Goal: Task Accomplishment & Management: Manage account settings

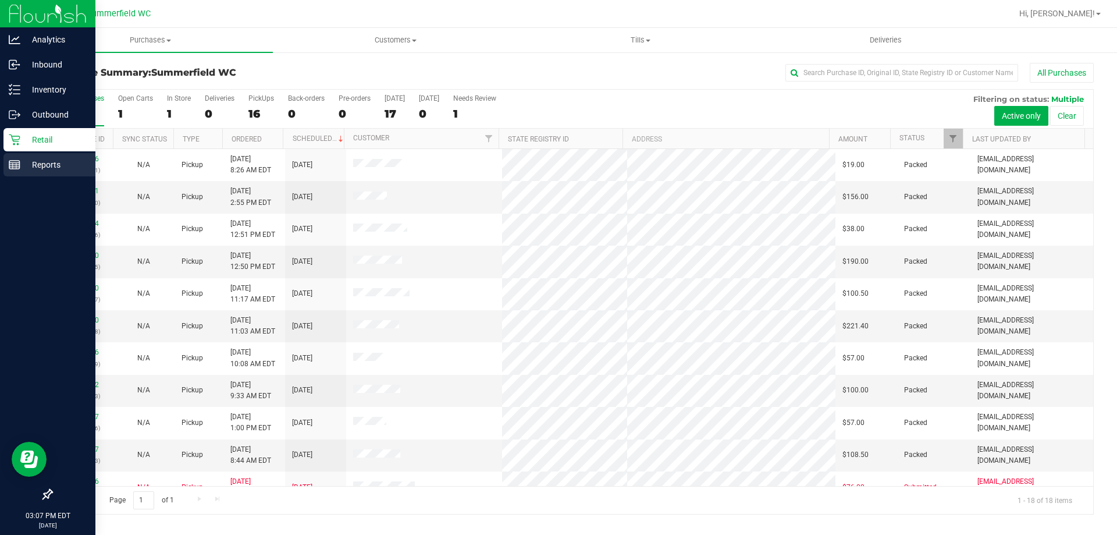
click at [52, 161] on p "Reports" at bounding box center [55, 165] width 70 height 14
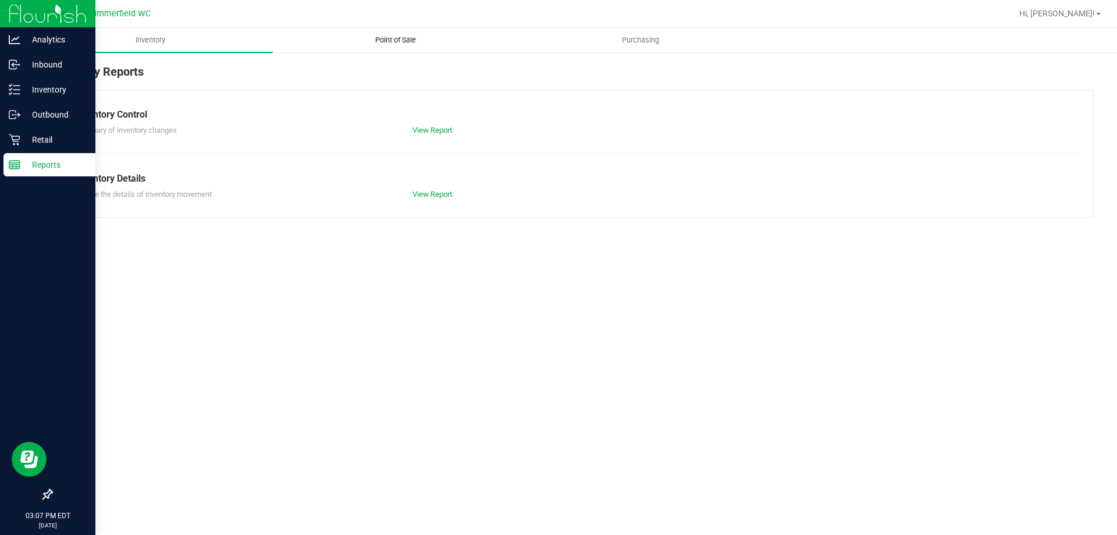
click at [405, 35] on span "Point of Sale" at bounding box center [396, 40] width 72 height 10
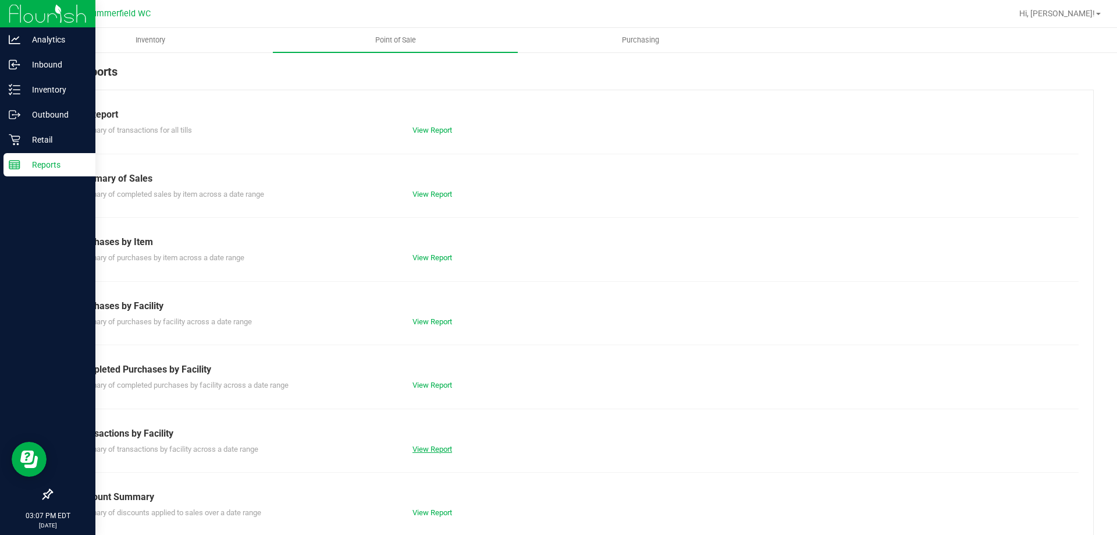
click at [430, 446] on link "View Report" at bounding box center [432, 448] width 40 height 9
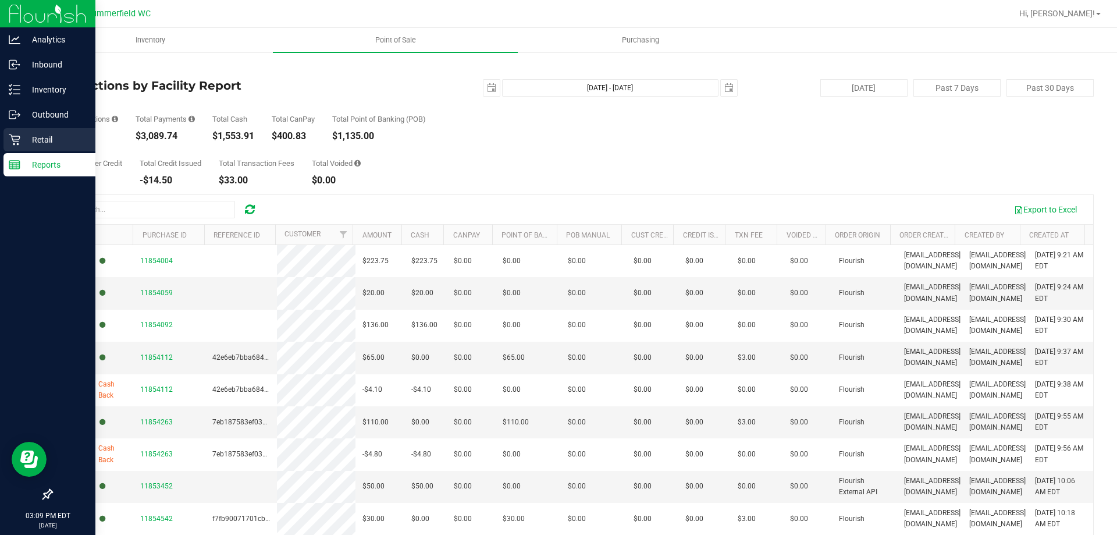
click at [37, 136] on p "Retail" at bounding box center [55, 140] width 70 height 14
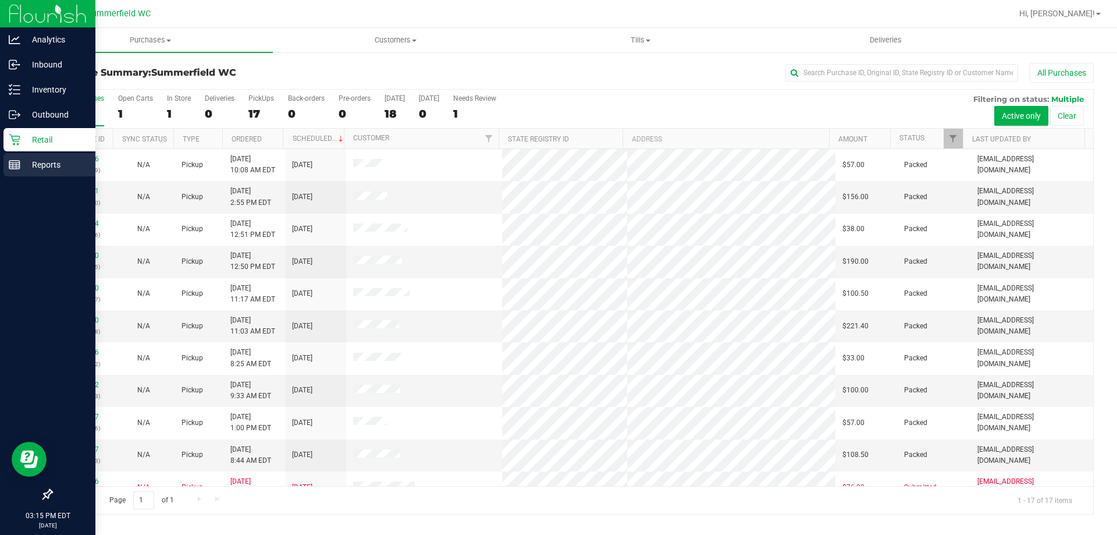
click at [44, 158] on p "Reports" at bounding box center [55, 165] width 70 height 14
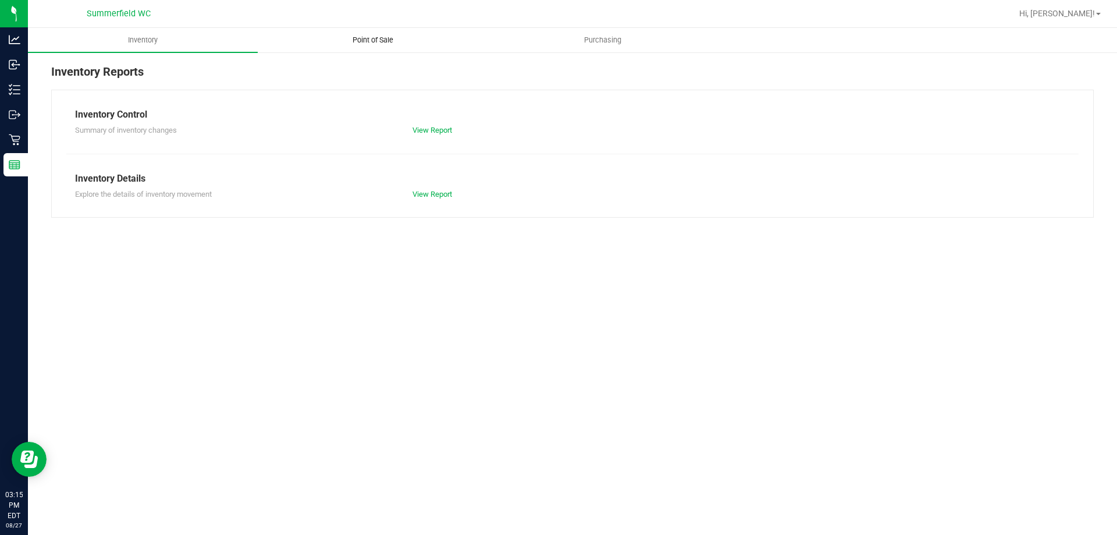
click at [375, 43] on span "Point of Sale" at bounding box center [373, 40] width 72 height 10
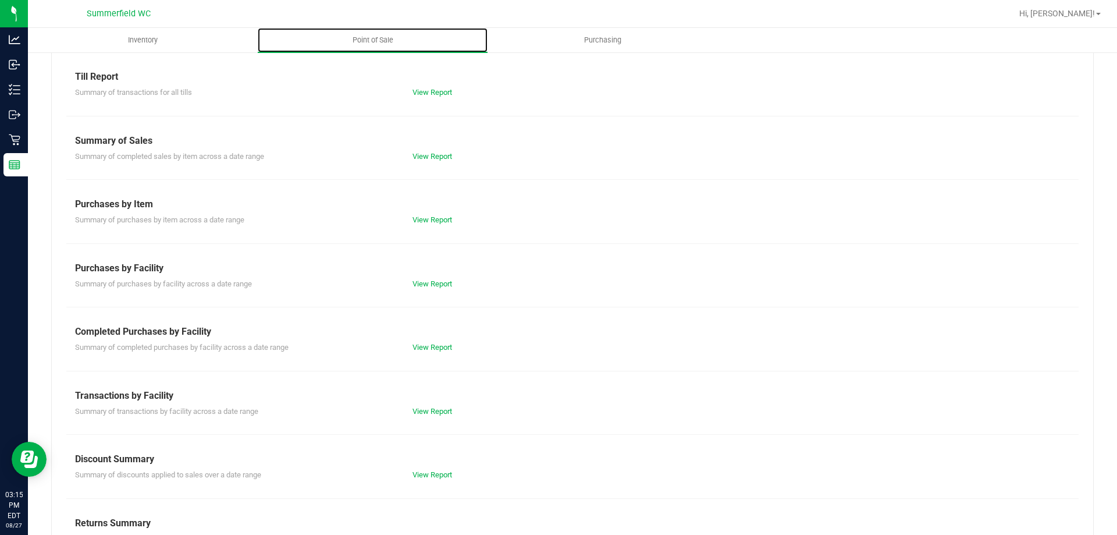
scroll to position [77, 0]
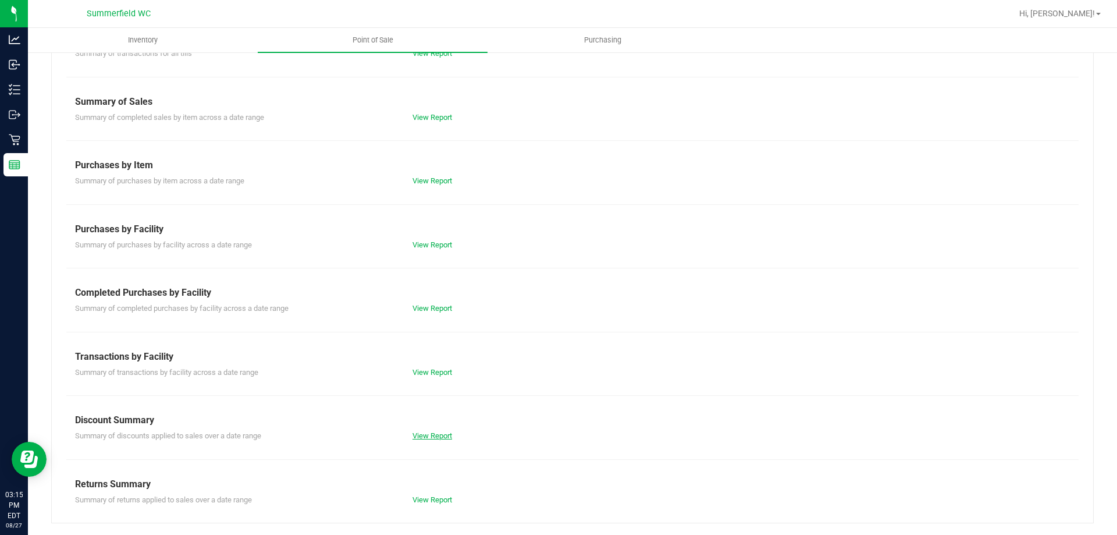
click at [435, 436] on link "View Report" at bounding box center [432, 435] width 40 height 9
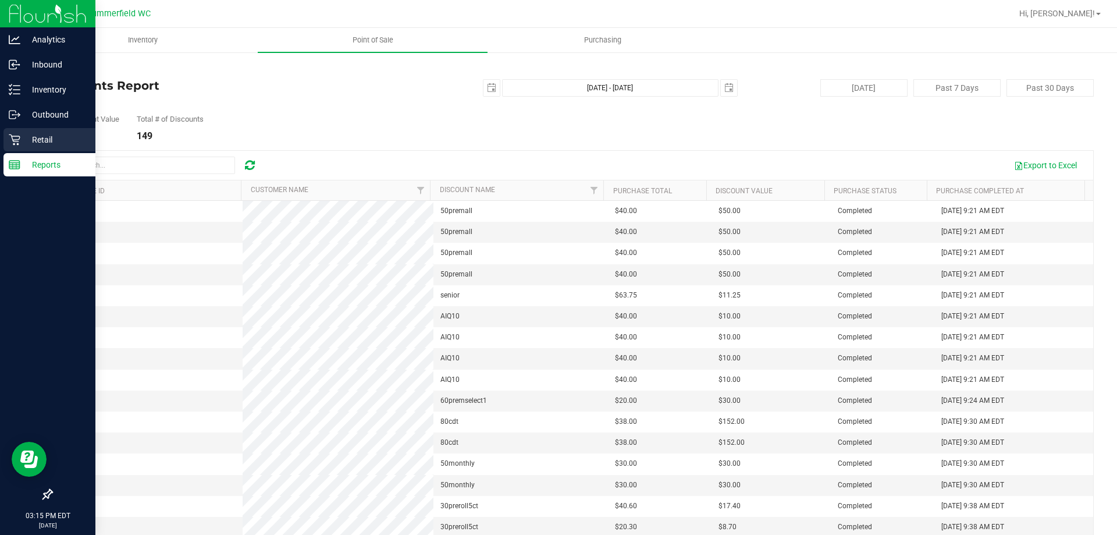
click at [30, 138] on p "Retail" at bounding box center [55, 140] width 70 height 14
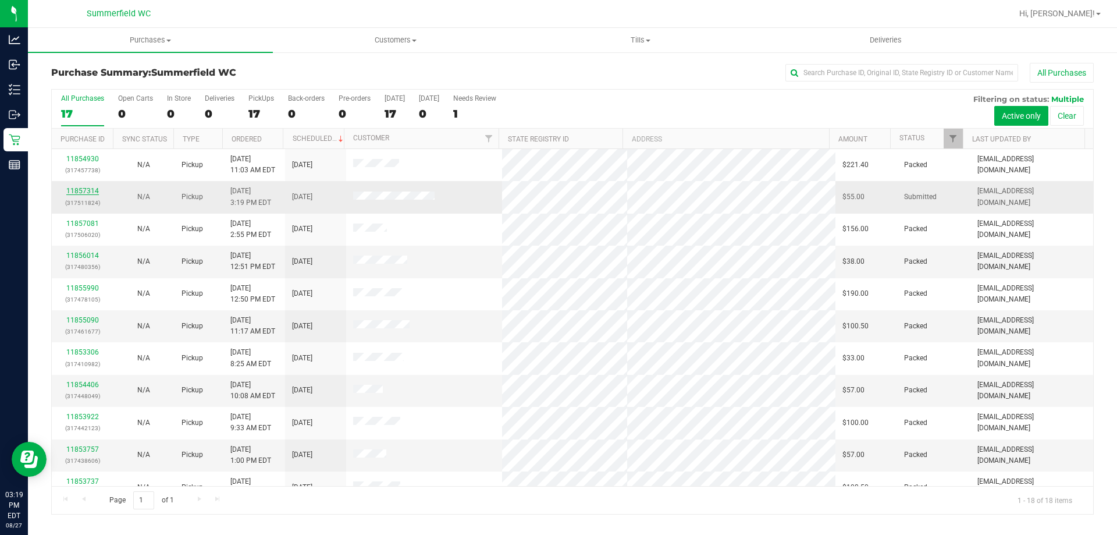
click at [80, 191] on link "11857314" at bounding box center [82, 191] width 33 height 8
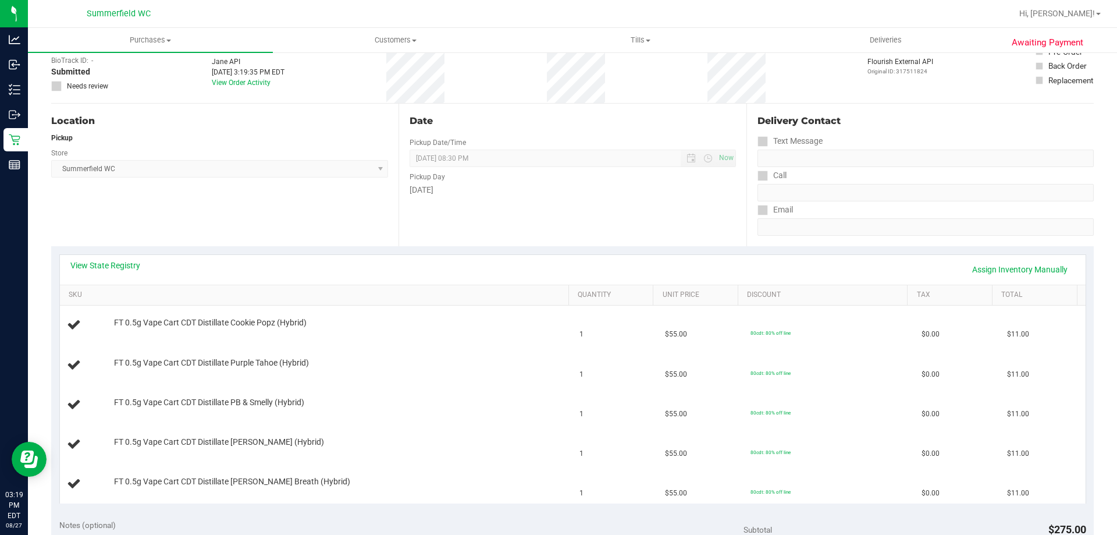
scroll to position [175, 0]
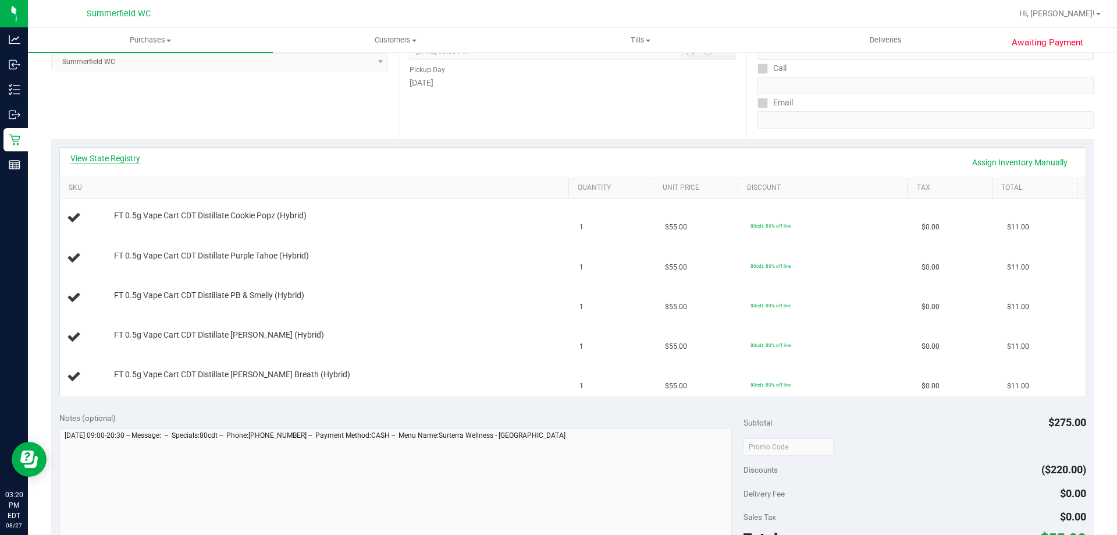
click at [122, 153] on link "View State Registry" at bounding box center [105, 158] width 70 height 12
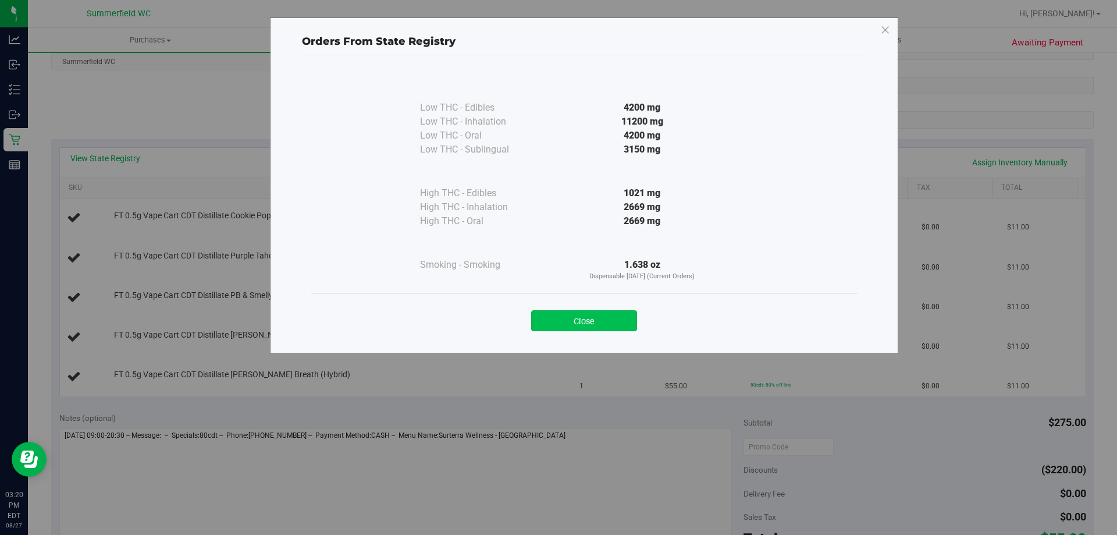
click at [589, 315] on button "Close" at bounding box center [584, 320] width 106 height 21
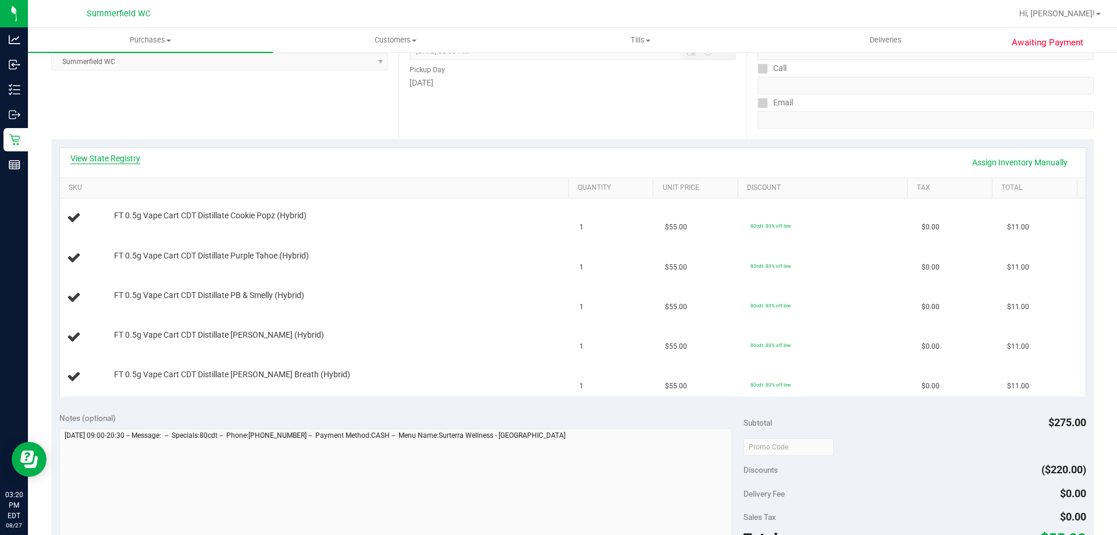
click at [134, 152] on link "View State Registry" at bounding box center [105, 158] width 70 height 12
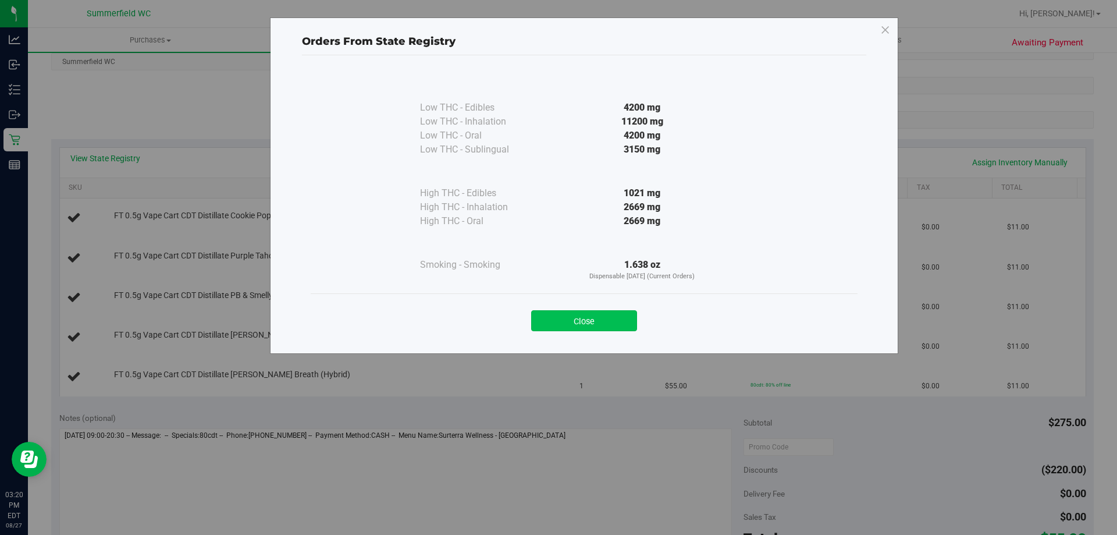
click at [568, 321] on button "Close" at bounding box center [584, 320] width 106 height 21
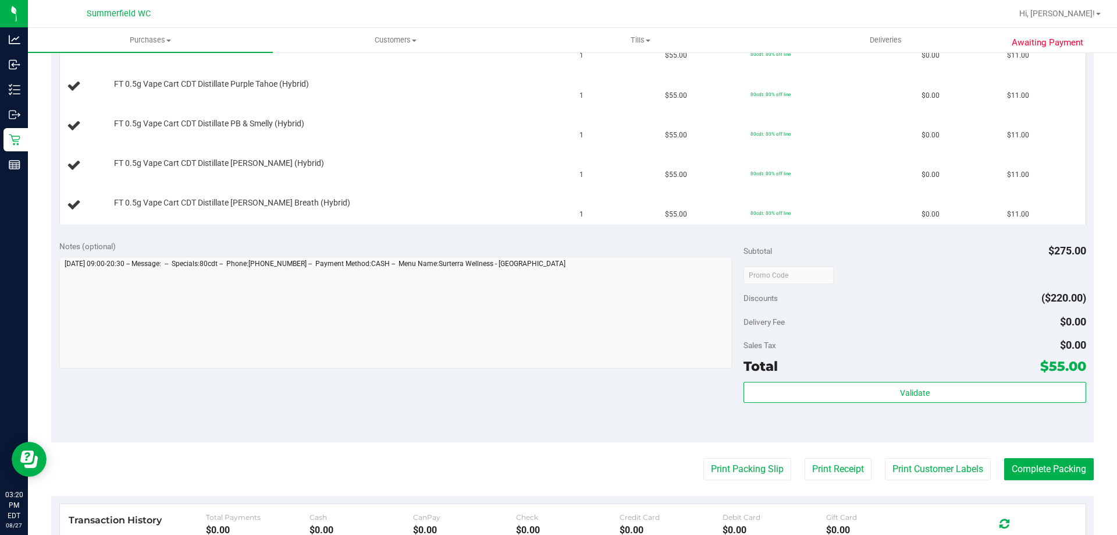
scroll to position [465, 0]
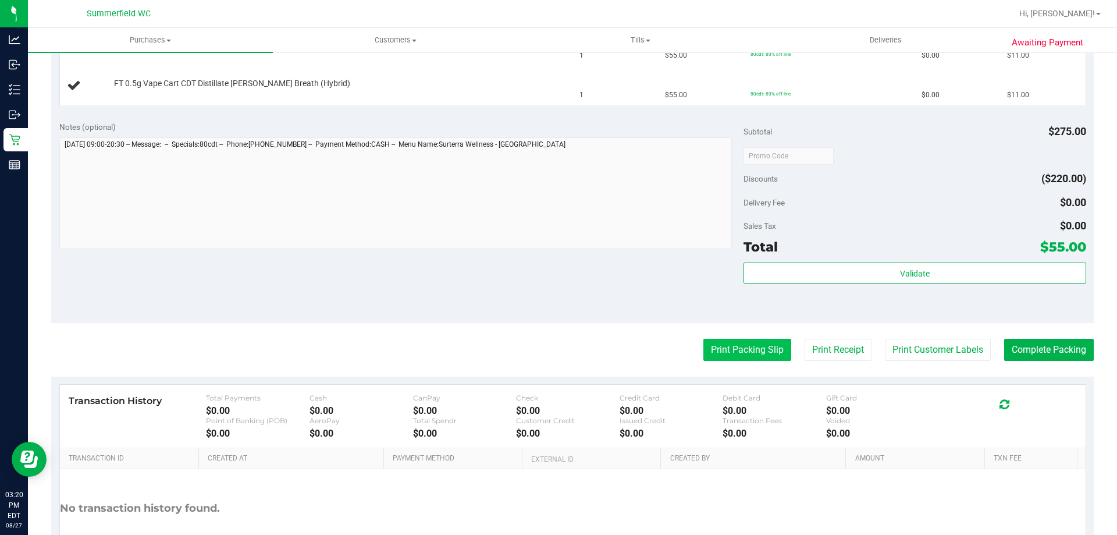
click at [721, 343] on button "Print Packing Slip" at bounding box center [747, 350] width 88 height 22
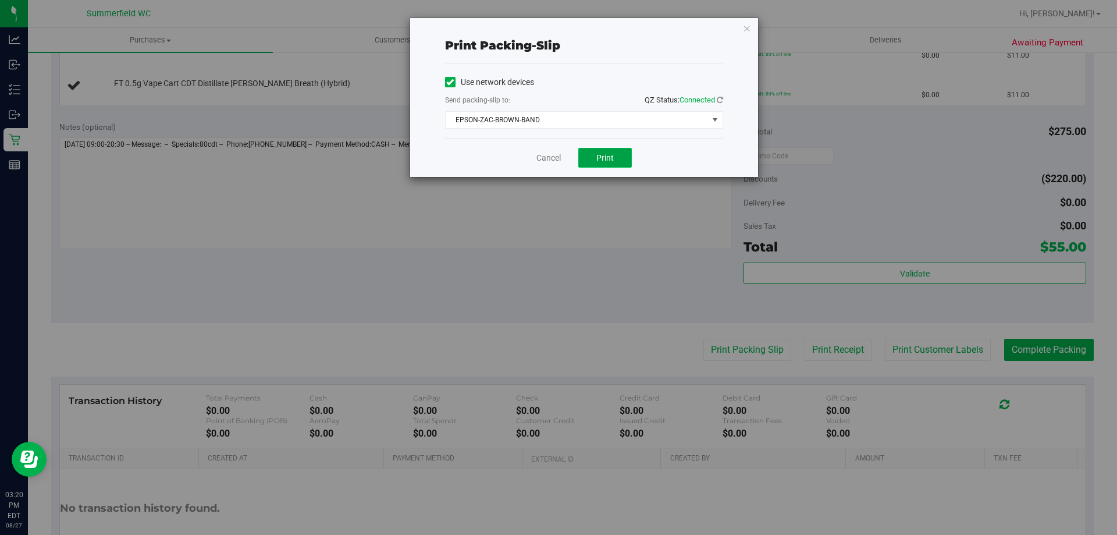
click at [601, 153] on span "Print" at bounding box center [604, 157] width 17 height 9
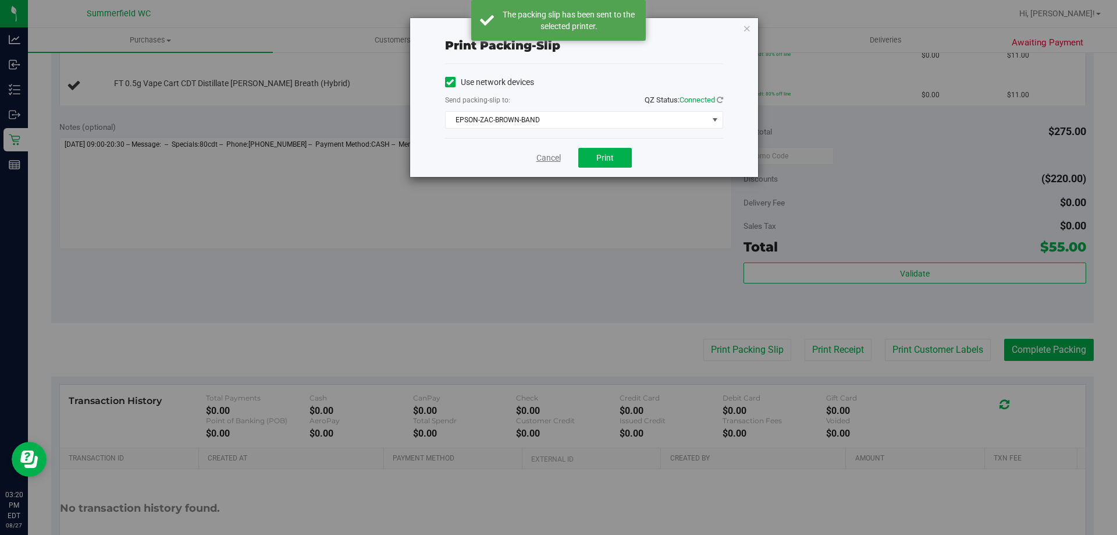
click at [552, 155] on link "Cancel" at bounding box center [548, 158] width 24 height 12
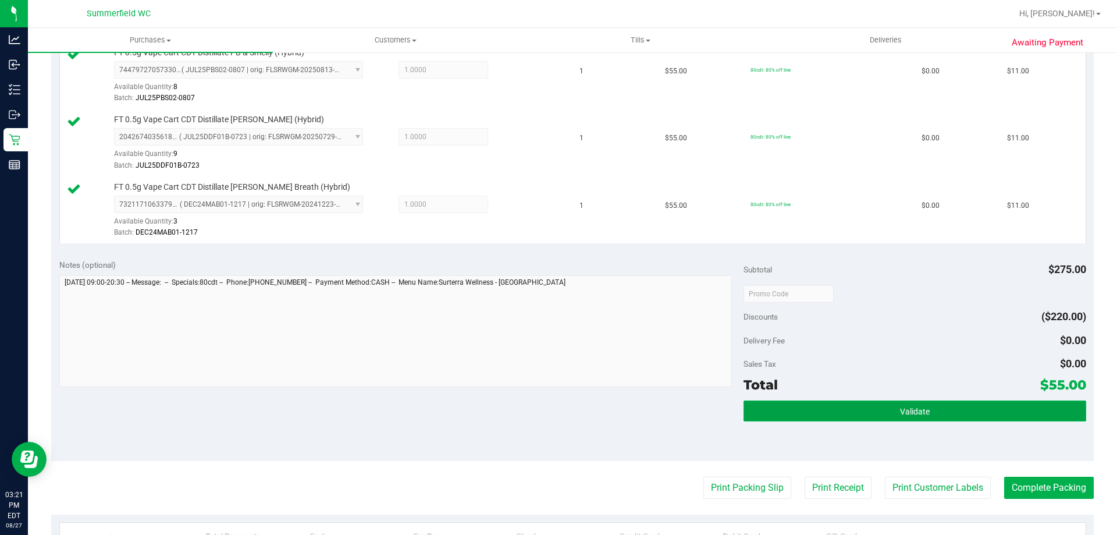
click at [918, 411] on span "Validate" at bounding box center [915, 411] width 30 height 9
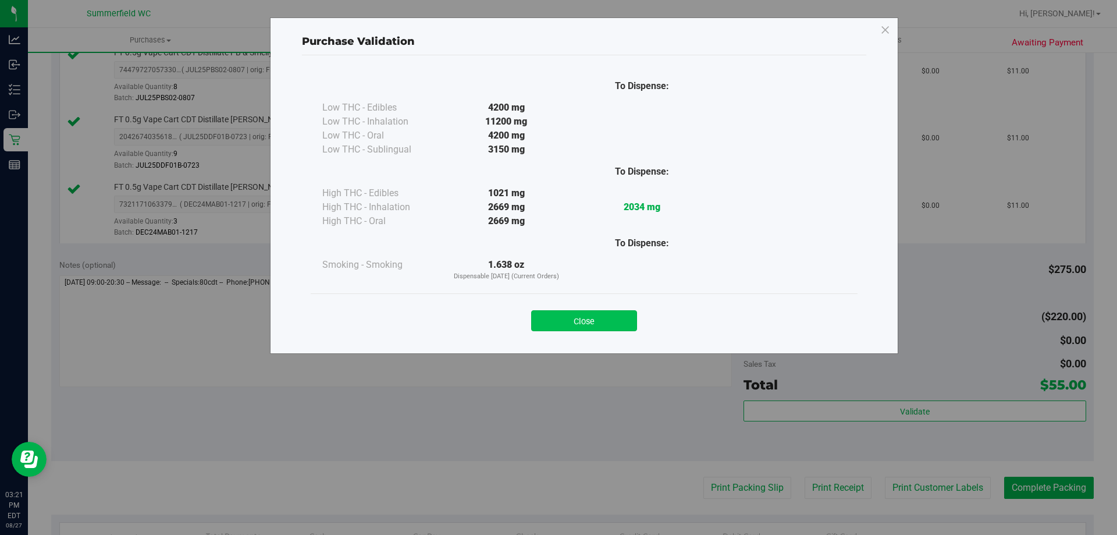
click at [611, 318] on button "Close" at bounding box center [584, 320] width 106 height 21
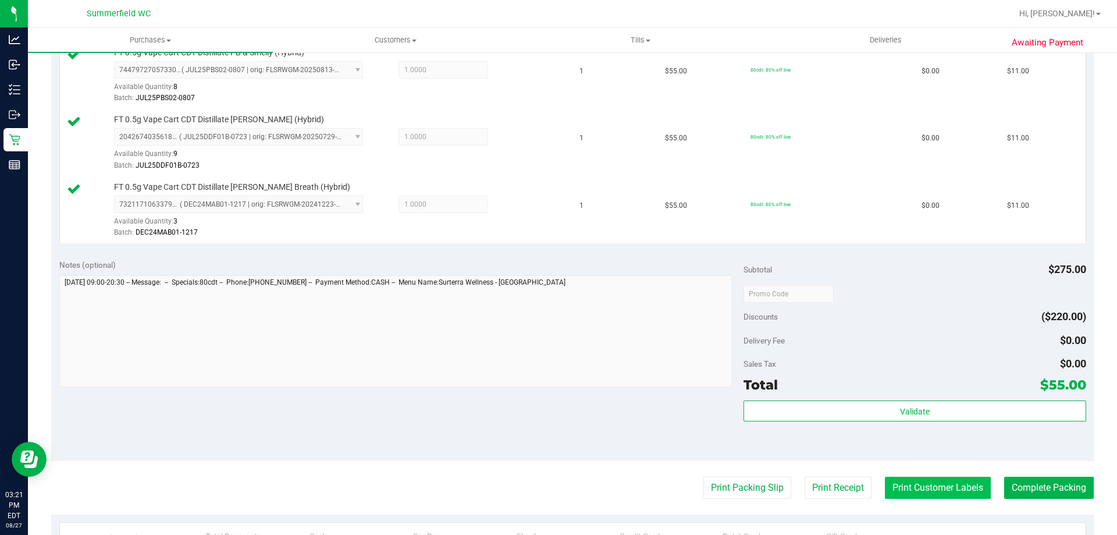
click at [915, 486] on button "Print Customer Labels" at bounding box center [938, 487] width 106 height 22
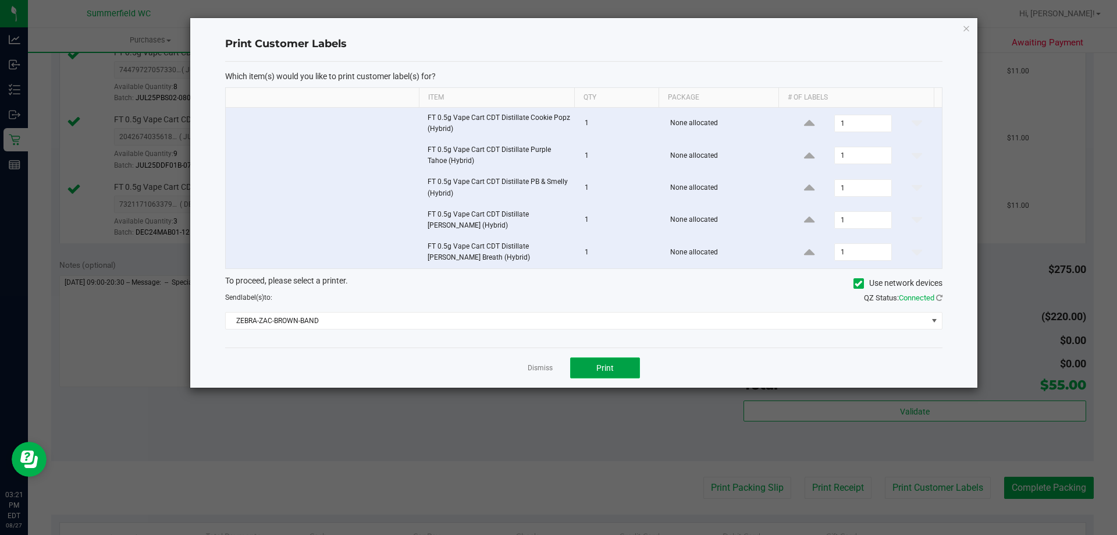
click at [616, 371] on button "Print" at bounding box center [605, 367] width 70 height 21
click at [544, 369] on link "Dismiss" at bounding box center [540, 368] width 25 height 10
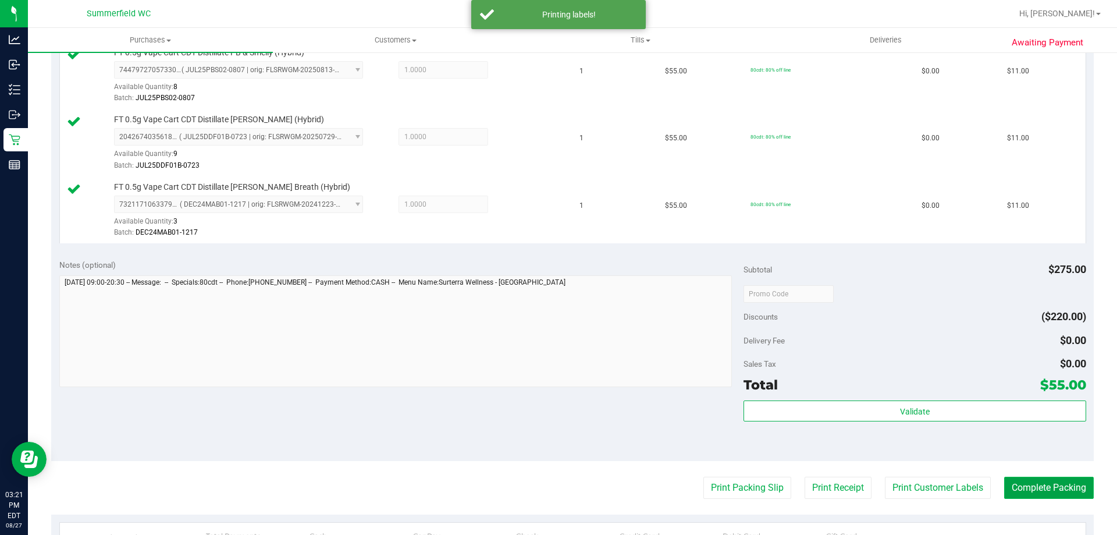
click at [1024, 481] on button "Complete Packing" at bounding box center [1049, 487] width 90 height 22
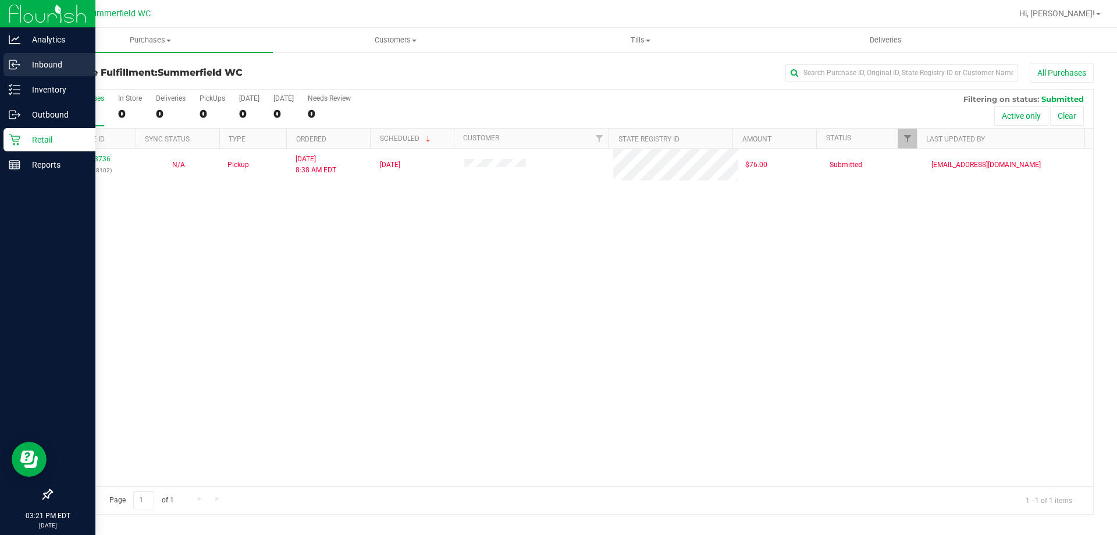
click at [51, 61] on p "Inbound" at bounding box center [55, 65] width 70 height 14
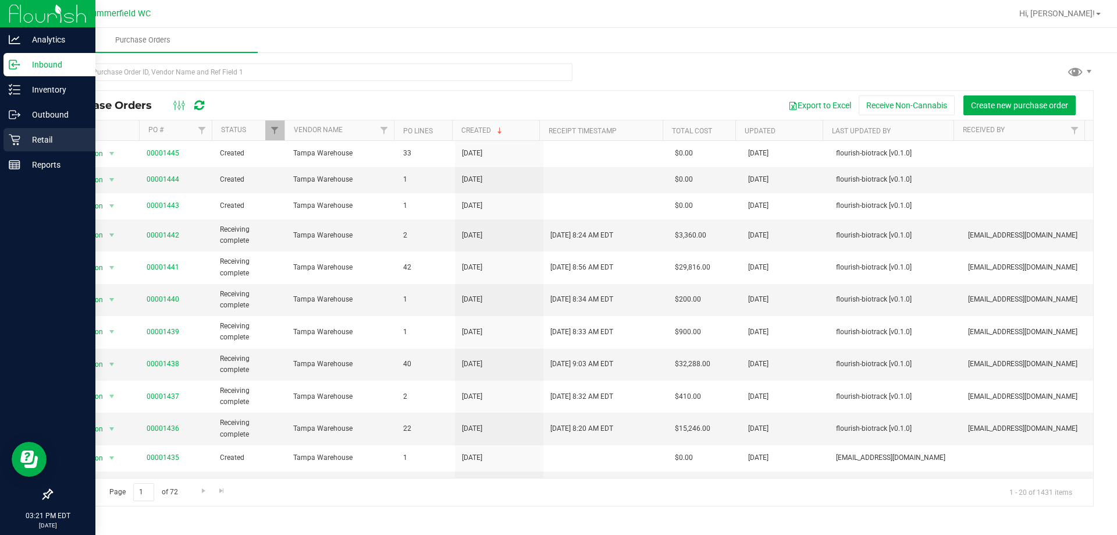
click at [42, 134] on p "Retail" at bounding box center [55, 140] width 70 height 14
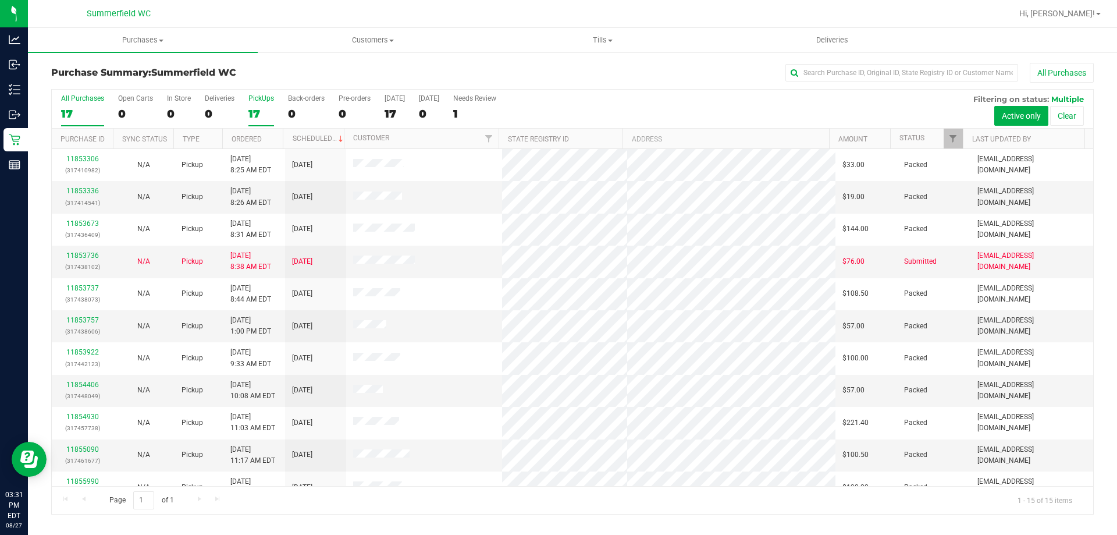
click at [260, 99] on div "PickUps" at bounding box center [261, 98] width 26 height 8
click at [0, 0] on input "PickUps 17" at bounding box center [0, 0] width 0 height 0
